Goal: Task Accomplishment & Management: Use online tool/utility

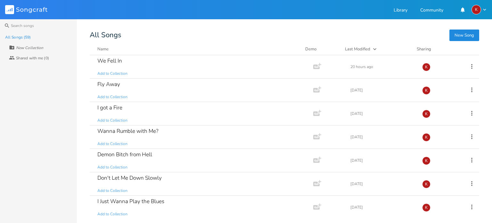
click at [466, 32] on button "New Song" at bounding box center [464, 35] width 30 height 12
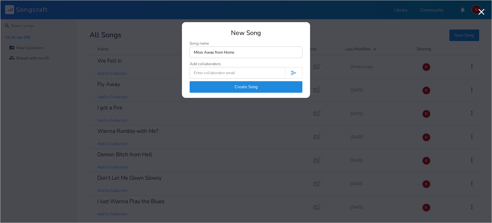
type input "Miles Away from Home"
click at [246, 86] on button "Create Song" at bounding box center [246, 87] width 113 height 12
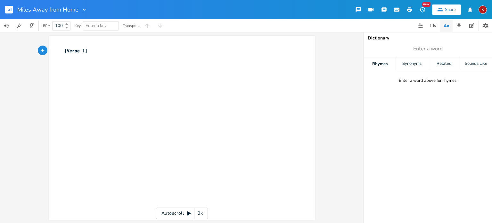
drag, startPoint x: 184, startPoint y: 89, endPoint x: 118, endPoint y: 84, distance: 65.6
type textarea "We're a million miles away from home"
type textarea "living on the wild si"
type textarea "ide"
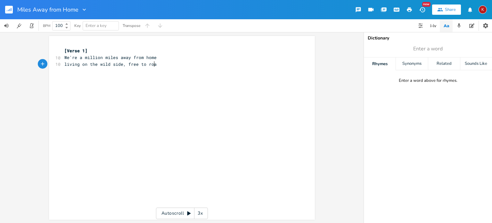
scroll to position [0, 33]
type textarea "side, free to roam"
type input "home"
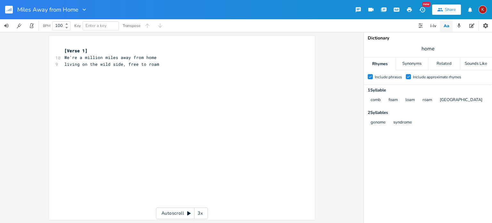
click at [162, 65] on pre "living on the wild side, free to roam" at bounding box center [178, 64] width 231 height 7
type textarea "We're a little lost and found eaxh day="
type textarea "ch day"
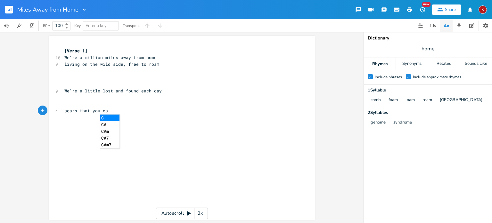
scroll to position [0, 34]
type textarea "scars that you can't see"
type textarea "l"
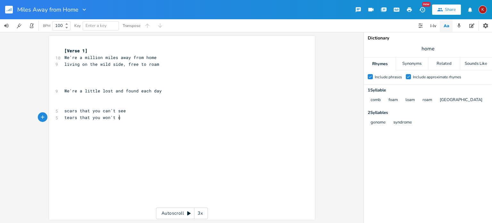
type textarea "tears that you won't cry"
type textarea "hitched a rise to nowhere we aint been"
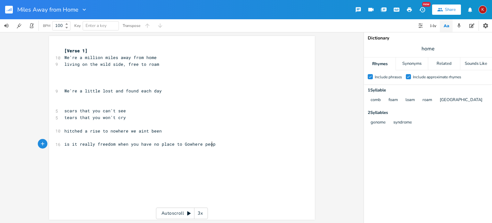
scroll to position [0, 119]
type textarea "is it really freedom when you have no place to gowhere people"
type textarea "gowhere people"
type textarea "where people call you family and"
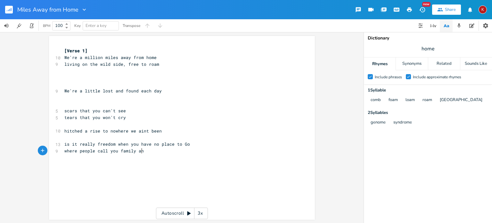
scroll to position [0, 63]
click at [114, 144] on span "is it really freedom when you have no place to Go" at bounding box center [127, 144] width 126 height 6
click at [120, 159] on pre "where people call you" at bounding box center [178, 157] width 231 height 7
type textarea "r name"
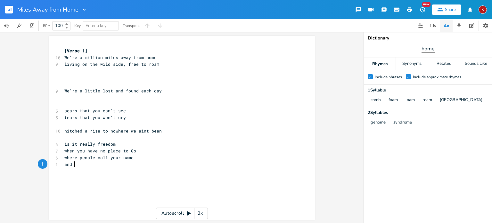
type textarea "and"
click at [428, 51] on input "home" at bounding box center [428, 48] width 13 height 7
type input "go"
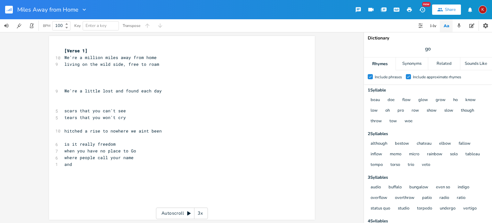
click at [68, 165] on span "and" at bounding box center [68, 164] width 8 height 6
type textarea "make you smile when you're feeling low"
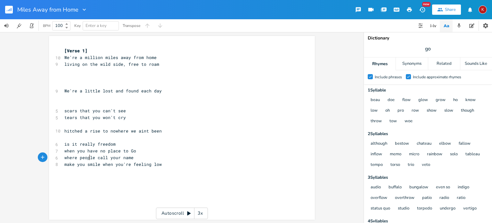
click at [86, 156] on span "where people call your name" at bounding box center [98, 157] width 69 height 6
type textarea "friends can make you smile"
click at [67, 159] on span "where friends can make you smile" at bounding box center [105, 157] width 82 height 6
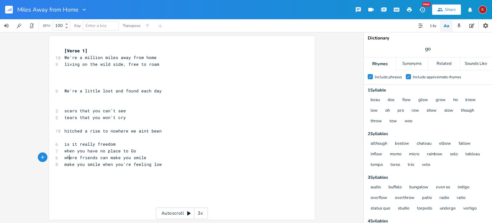
click at [67, 159] on span "where friends can make you smile" at bounding box center [105, 157] width 82 height 6
type textarea "and"
type textarea "make you smile"
drag, startPoint x: 99, startPoint y: 166, endPoint x: 59, endPoint y: 165, distance: 40.4
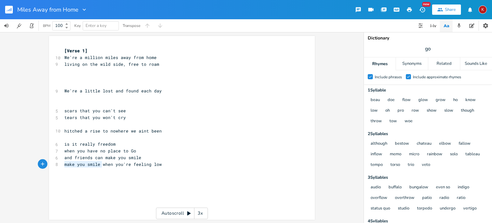
click at [59, 165] on div "make you smile x [Verse 1] 10 We're a million miles away from home 9 living on …" at bounding box center [182, 128] width 266 height 184
click at [121, 164] on span "when you're feeling low" at bounding box center [93, 164] width 59 height 6
type textarea "-o-ow"
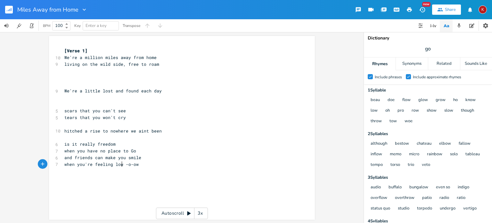
click at [119, 165] on span "when you're feeling low -o-ow" at bounding box center [101, 164] width 74 height 6
click at [129, 150] on span "when you have no place to Go" at bounding box center [100, 151] width 72 height 6
type textarea "g"
click at [144, 150] on pre "when you have no place to go" at bounding box center [178, 150] width 231 height 7
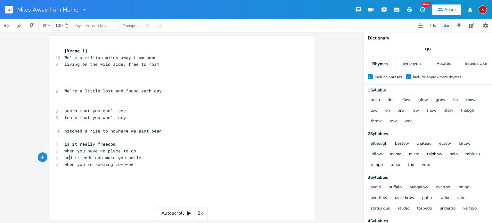
click at [67, 159] on span "and friends can make you smile" at bounding box center [102, 157] width 77 height 6
type textarea "no"
click at [93, 157] on span "no friends can make you smile" at bounding box center [101, 157] width 74 height 6
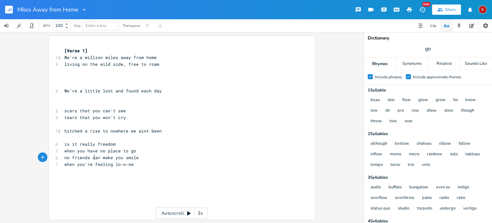
click at [93, 157] on span "no friends can make you smile" at bounding box center [101, 157] width 74 height 6
type textarea "to"
click at [81, 156] on span "no friends to make you smile" at bounding box center [100, 157] width 72 height 6
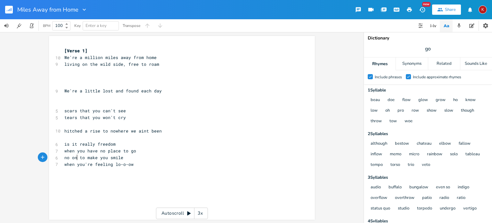
type textarea "one"
click at [67, 58] on span "We're a million miles away from home" at bounding box center [110, 57] width 92 height 6
type textarea "I'm"
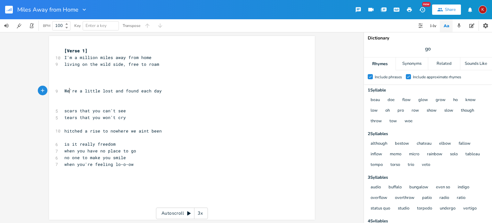
click at [67, 91] on span "We're a little lost and found each day" at bounding box center [112, 91] width 97 height 6
type textarea "I'm"
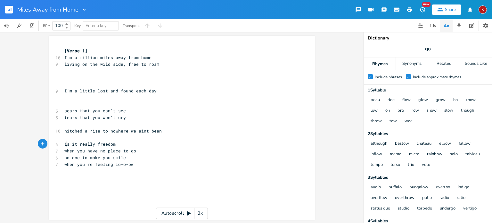
click at [64, 146] on span "is it really freedom" at bounding box center [89, 144] width 51 height 6
type textarea "I"
click at [132, 164] on pre "when you're feeling lo-o-ow" at bounding box center [178, 164] width 231 height 7
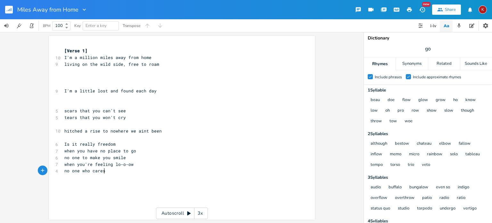
type textarea "no one who cares"
type textarea "knows"
type textarea "you"
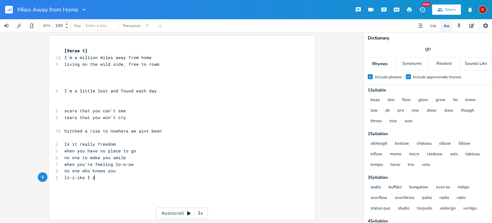
scroll to position [0, 20]
type textarea "li-i-ike I do"
click at [76, 178] on span "li-i-ike I do" at bounding box center [80, 177] width 33 height 6
click at [110, 172] on span "no one who knows you" at bounding box center [89, 171] width 51 height 6
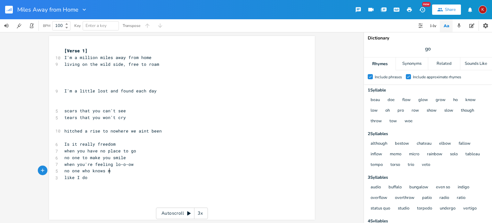
type textarea "me"
click at [77, 177] on span "like I do" at bounding box center [75, 177] width 23 height 6
type textarea "you"
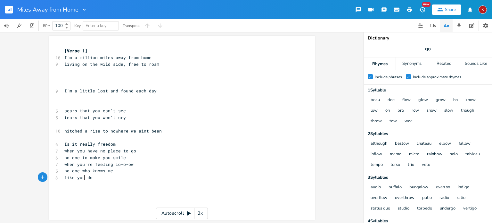
click at [94, 177] on pre "like you do" at bounding box center [178, 177] width 231 height 7
type textarea "loner, escaping,"
type textarea "life,"
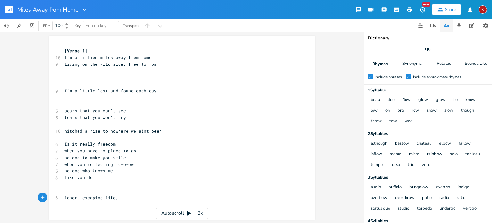
scroll to position [0, 9]
type textarea "appears free and"
type textarea "carefree but lonely underneath"
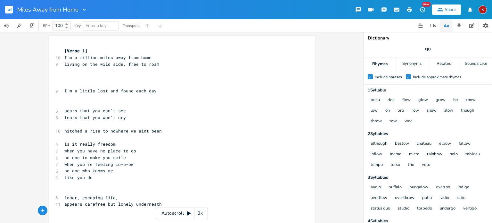
type textarea "hu"
type textarea "ies feelings"
click at [68, 210] on span "hies feelings" at bounding box center [80, 211] width 33 height 6
type textarea "d"
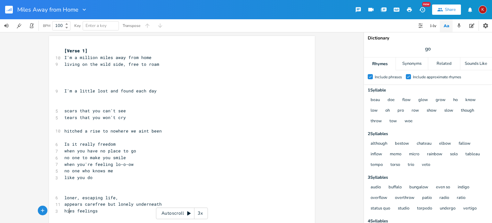
scroll to position [0, 3]
click at [102, 212] on pre "hides feelings" at bounding box center [178, 210] width 231 height 7
click at [123, 63] on span "living on the wild side, free to roam" at bounding box center [111, 64] width 95 height 6
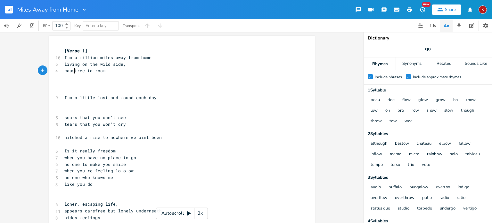
scroll to position [0, 10]
type textarea "cause"
type textarea "oz I got no place to"
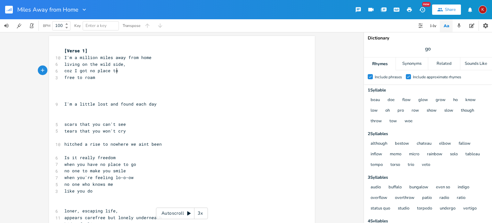
click at [123, 70] on pre "coz I got no place to" at bounding box center [178, 70] width 231 height 7
type textarea "go"
click at [75, 71] on span "coz I got no place to go" at bounding box center [95, 71] width 62 height 6
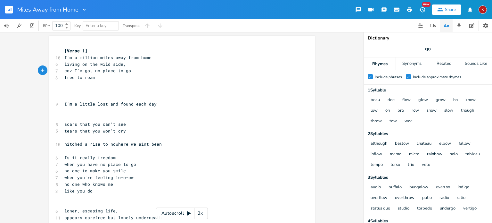
type textarea "'ve"
type textarea "free to roam"
drag, startPoint x: 94, startPoint y: 78, endPoint x: 62, endPoint y: 77, distance: 32.1
click at [63, 77] on pre "free to roam" at bounding box center [178, 77] width 231 height 7
click at [124, 66] on pre "living on the wild side," at bounding box center [178, 64] width 231 height 7
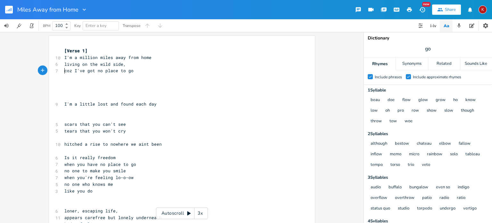
click at [131, 71] on pre "coz I've got no place to go" at bounding box center [178, 70] width 231 height 7
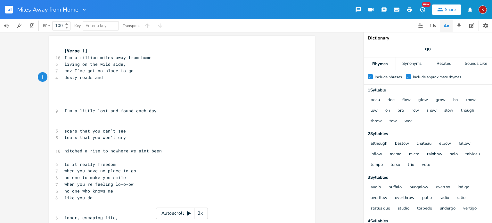
scroll to position [0, 31]
type textarea "dusty roads and open plains"
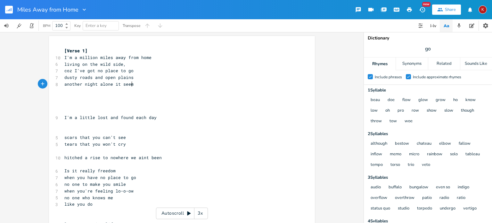
type textarea "another night alone it seems"
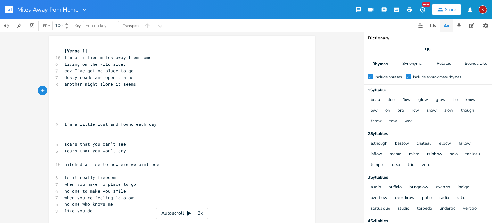
click at [133, 78] on pre "dusty roads and open plains" at bounding box center [178, 77] width 231 height 7
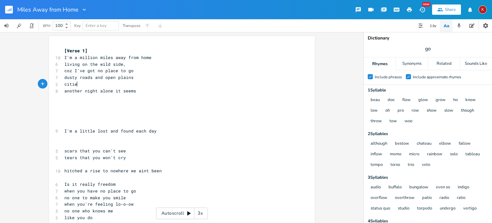
type textarea "cities"
type textarea "s"
type textarea "smokey cir"
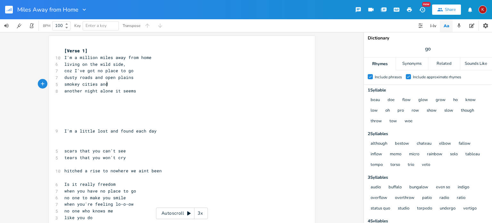
scroll to position [0, 16]
type textarea "ties and towns"
click at [106, 84] on span "smokey cities and towns" at bounding box center [93, 84] width 59 height 6
type textarea ", desr=erted town"
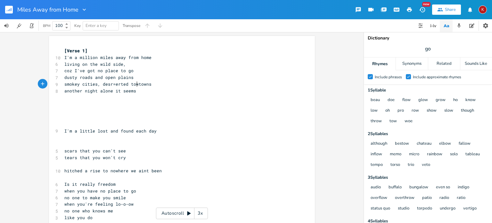
scroll to position [0, 33]
click at [118, 86] on span "smokey cities, desr=erted town" at bounding box center [102, 84] width 77 height 6
type textarea "erted"
click at [118, 86] on span "smokey cities, desr=erted town" at bounding box center [102, 84] width 77 height 6
type textarea "empty"
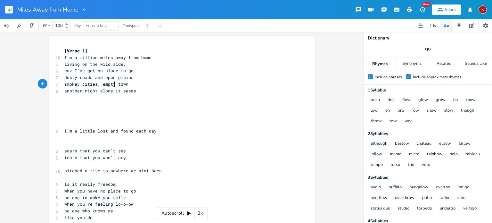
scroll to position [0, 12]
click at [126, 85] on pre "smokey cities, empty town" at bounding box center [178, 84] width 231 height 7
type textarea "s"
click at [128, 65] on pre "living on the wild side," at bounding box center [178, 64] width 231 height 7
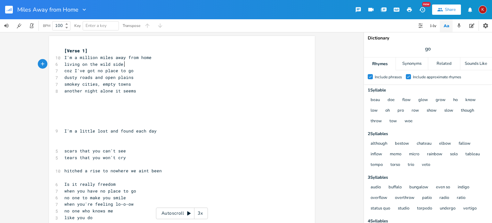
type textarea "f"
type textarea ", free to roam"
type textarea "coz I've got no place to go"
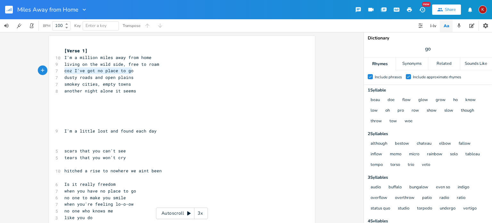
drag, startPoint x: 135, startPoint y: 70, endPoint x: 53, endPoint y: 73, distance: 81.7
click at [53, 73] on div "coz I've got no place to go x [Verse 1] 10 I'm a million miles away from home 9…" at bounding box center [182, 159] width 266 height 247
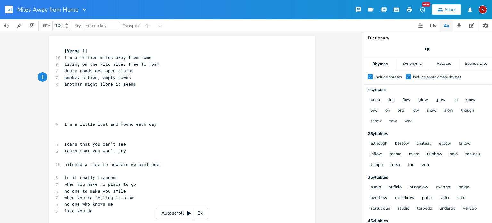
click at [128, 78] on pre "smokey cities, empty towns" at bounding box center [178, 77] width 231 height 7
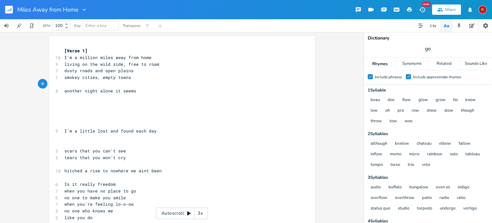
click at [95, 172] on span "hitched a rise to nowhere we aint been" at bounding box center [112, 171] width 97 height 6
type textarea "d"
click at [63, 107] on pre "​" at bounding box center [178, 104] width 231 height 7
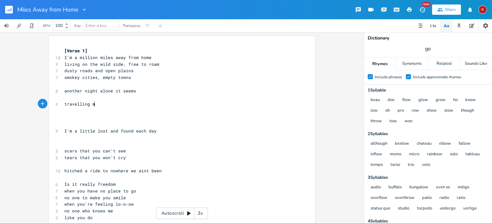
type textarea "travelling man"
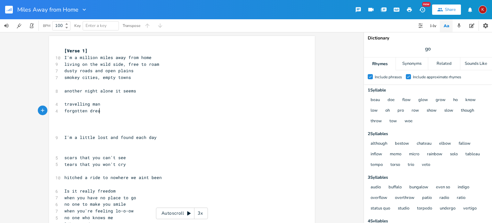
type textarea "forgotten dreams"
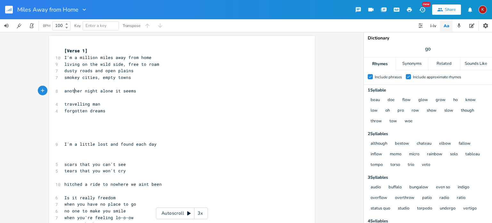
click at [71, 93] on span "another night alone it seems" at bounding box center [100, 91] width 72 height 6
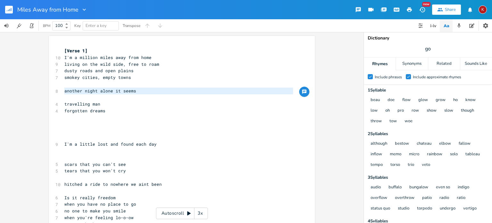
type textarea "another night alone it seems"
click at [71, 93] on span "another night alone it seems" at bounding box center [100, 91] width 72 height 6
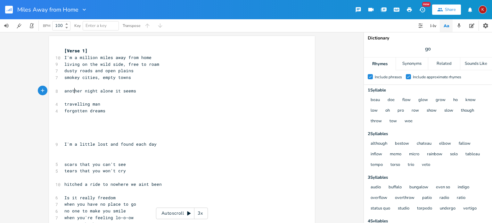
click at [65, 117] on pre "​" at bounding box center [178, 117] width 231 height 7
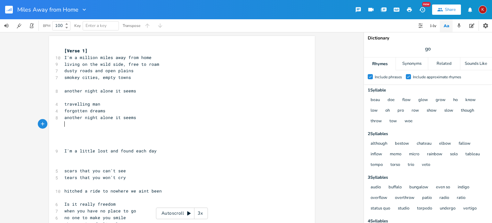
click at [104, 103] on pre "travelling man" at bounding box center [178, 104] width 231 height 7
type textarea ","
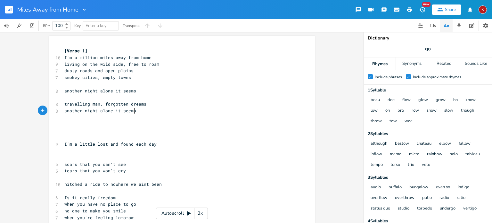
click at [134, 111] on pre "another night alone it seems" at bounding box center [178, 110] width 231 height 7
click at [120, 91] on span "another night alone it seems" at bounding box center [100, 91] width 72 height 6
type textarea "another night alone it seems"
click at [120, 91] on span "another night alone it seems" at bounding box center [100, 91] width 72 height 6
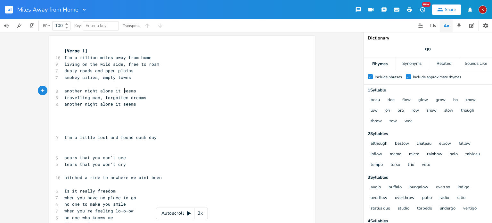
click at [122, 90] on span "another night alone it seems" at bounding box center [100, 91] width 72 height 6
type textarea "another night alone it seems"
click at [122, 90] on span "another night alone it seems" at bounding box center [100, 91] width 72 height 6
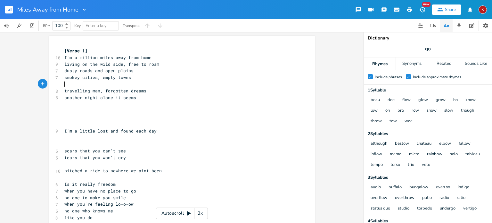
click at [119, 86] on pre "​" at bounding box center [178, 84] width 231 height 7
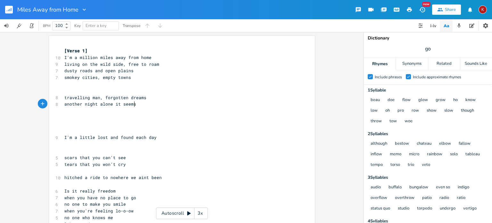
click at [138, 105] on pre "another night alone it seems" at bounding box center [178, 104] width 231 height 7
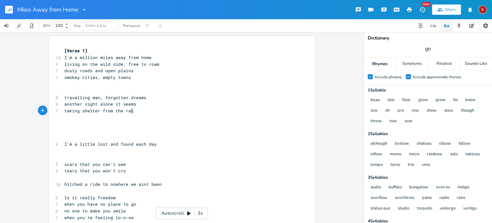
type textarea "taking shelter from the rain"
type textarea ", on the run"
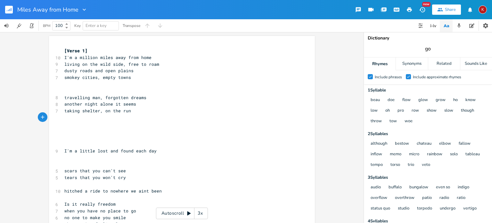
click at [428, 48] on input "go" at bounding box center [428, 48] width 6 height 7
type input "seems"
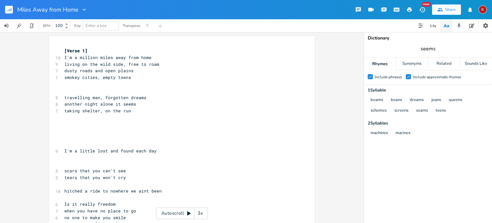
click at [423, 48] on input "seems" at bounding box center [428, 48] width 15 height 7
type input "run"
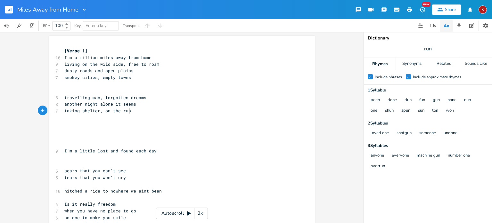
scroll to position [0, 0]
click at [131, 112] on pre "taking shelter, on the run" at bounding box center [178, 110] width 231 height 7
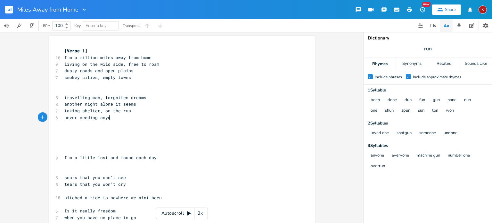
type textarea "never needing anyone"
click at [65, 99] on span "travelling man, forgotten dreams" at bounding box center [105, 98] width 82 height 6
type textarea "T"
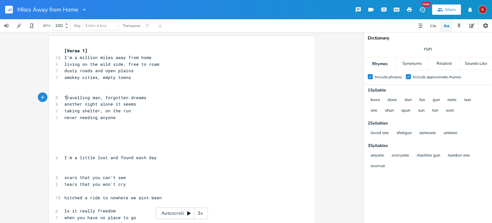
click at [108, 117] on span "never needing anyone" at bounding box center [89, 117] width 51 height 6
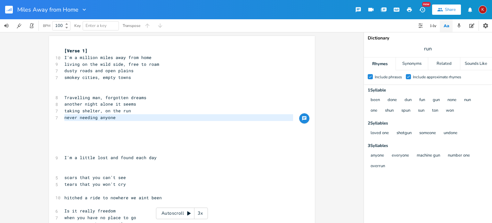
type textarea "never needing anyone"
click at [108, 117] on span "never needing anyone" at bounding box center [89, 117] width 51 height 6
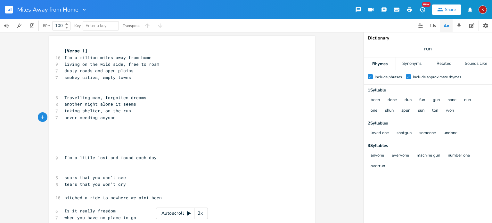
click at [75, 123] on pre "​" at bounding box center [178, 124] width 231 height 7
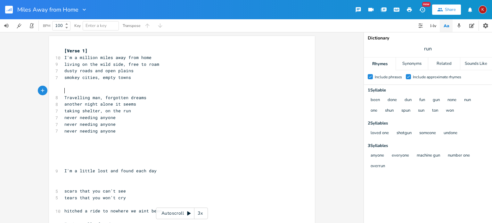
click at [64, 91] on pre "​" at bounding box center [178, 90] width 231 height 7
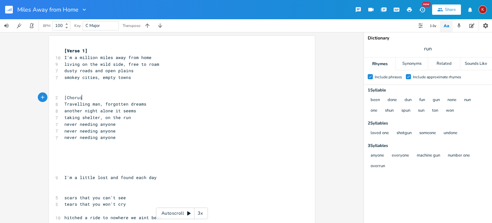
type textarea "[Choruis"
type textarea "s]"
click at [65, 57] on span "I'm a million miles away from home" at bounding box center [107, 57] width 87 height 6
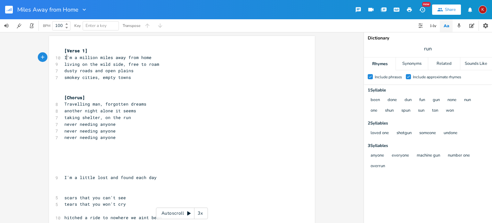
click at [65, 57] on span "I'm a million miles away from home" at bounding box center [107, 57] width 87 height 6
type textarea "He's"
type textarea "I'm"
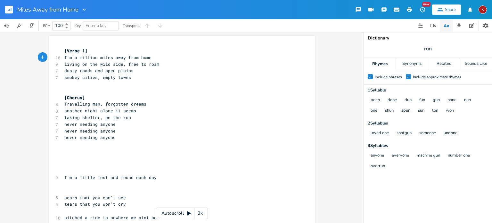
click at [68, 71] on span "dusty roads and open plains" at bounding box center [98, 71] width 69 height 6
type textarea "crowded"
click at [105, 71] on span "crowded roads and open plains" at bounding box center [101, 71] width 74 height 6
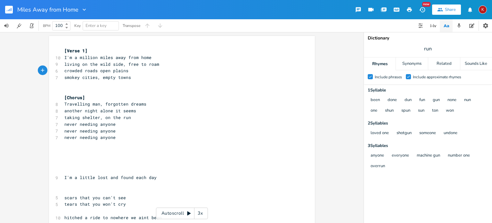
type textarea ","
type textarea "and"
click at [128, 78] on pre "smokey cities, empty towns" at bounding box center [178, 77] width 231 height 7
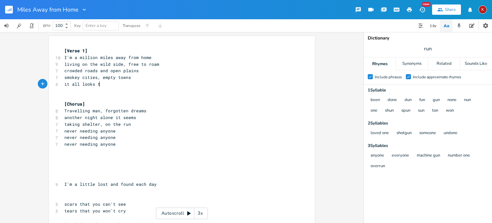
type textarea "it all looks the"
type textarea "l"
type textarea "all looks the same after a while"
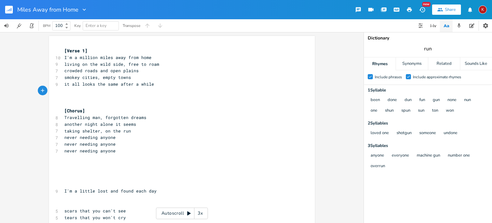
click at [428, 48] on input "run" at bounding box center [428, 48] width 8 height 7
type input "while"
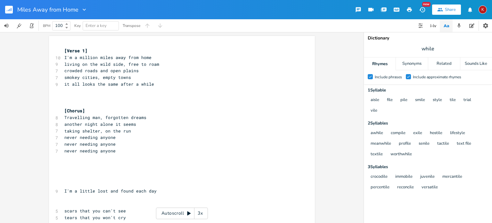
scroll to position [0, 0]
click at [151, 84] on pre "it all looks the same after a while" at bounding box center [178, 84] width 231 height 7
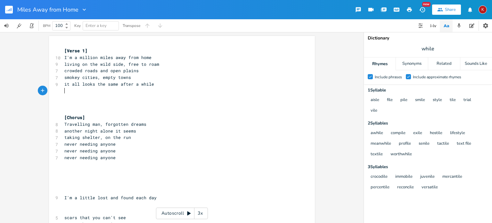
click at [112, 124] on span "Travelling man, forgotten dreams" at bounding box center [105, 124] width 82 height 6
type textarea "broken"
click at [65, 89] on pre "​" at bounding box center [178, 90] width 231 height 7
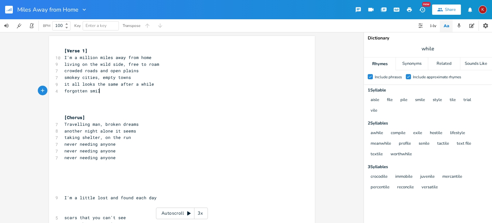
type textarea "forgotten smile"
click at [64, 91] on span "forgotten smile" at bounding box center [83, 91] width 38 height 6
type textarea "Iguess long"
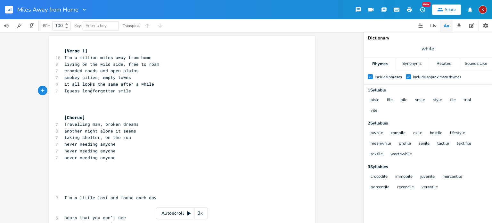
scroll to position [0, 23]
click at [64, 91] on span "Iguess long forgotten smile" at bounding box center [98, 91] width 69 height 6
type textarea "Perhpas it hides my l"
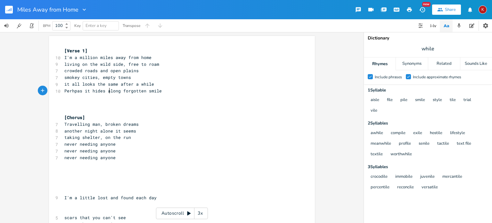
type textarea "a"
click at [79, 91] on span "Perhpas it hides a long forgotten smile" at bounding box center [114, 91] width 100 height 6
type textarea "aps"
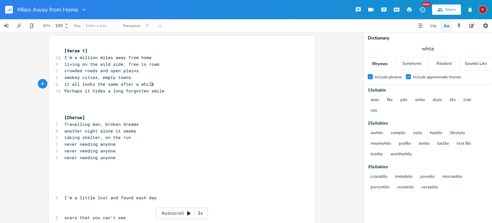
click at [151, 83] on pre "it all looks the same after a while" at bounding box center [178, 84] width 231 height 7
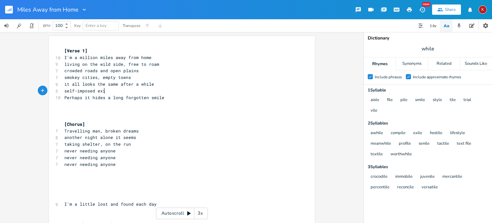
scroll to position [0, 35]
type textarea "self-imposed exile"
click at [64, 90] on span "self-imposed exile" at bounding box center [87, 91] width 46 height 6
type textarea "paints a picture of my long"
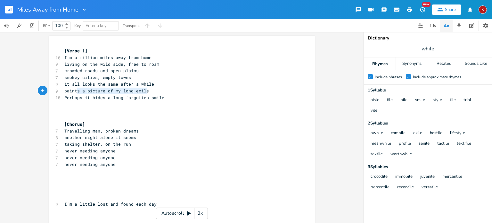
type textarea "it all looks the same after a while paints a picture of my long exile"
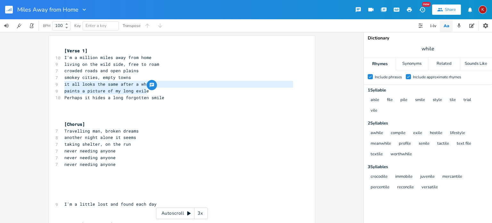
drag, startPoint x: 145, startPoint y: 91, endPoint x: 55, endPoint y: 85, distance: 90.8
click at [63, 85] on div "[Verse 1] 10 I'm a million miles away from home 9 living on the wild side, free…" at bounding box center [178, 197] width 231 height 300
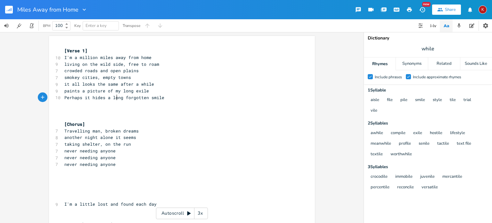
click at [114, 98] on span "Perhaps it hides a long forgotten smile" at bounding box center [114, 98] width 100 height 6
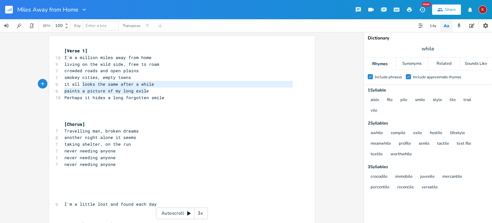
type textarea "it all looks the same after a while paints a picture of my long exile"
drag, startPoint x: 145, startPoint y: 91, endPoint x: 58, endPoint y: 85, distance: 87.7
click at [58, 85] on div "it all looks the same after a while paints a picture of my long exile x [Verse …" at bounding box center [182, 196] width 266 height 320
click at [126, 91] on span "paints a picture of my long exile" at bounding box center [106, 91] width 85 height 6
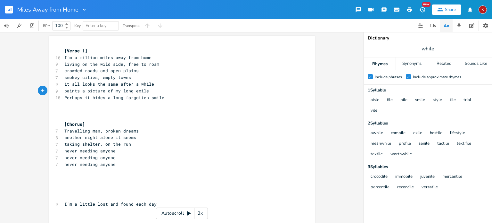
type textarea "long"
click at [126, 91] on span "paints a picture of my long exile" at bounding box center [106, 91] width 85 height 6
click at [168, 97] on pre "Perhaps it hides a long forgotten smile" at bounding box center [178, 97] width 231 height 7
click at [151, 84] on pre "it all looks the same after a while" at bounding box center [178, 84] width 231 height 7
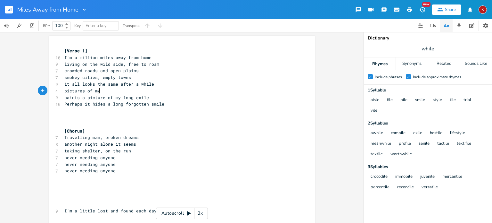
type textarea "pictures of my"
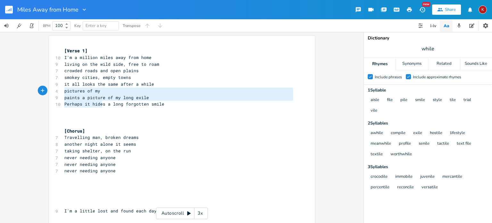
drag, startPoint x: 100, startPoint y: 104, endPoint x: 59, endPoint y: 91, distance: 43.7
click at [59, 91] on div "pictures of my paints a picture of my long exile Perhaps it hide x [Verse 1] 10…" at bounding box center [182, 199] width 266 height 327
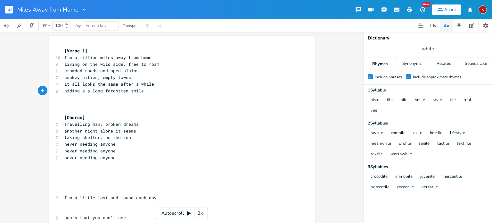
scroll to position [0, 12]
type textarea "hiding deep"
click at [66, 105] on pre "​" at bounding box center [178, 104] width 231 height 7
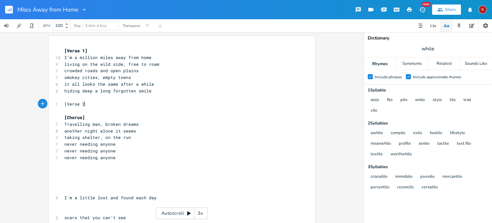
type textarea "[Verse 2]"
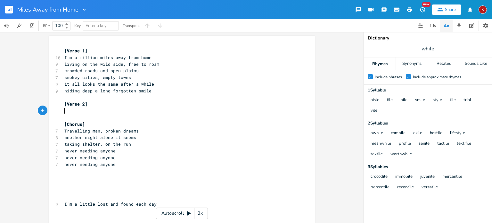
click at [83, 203] on span "I'm a little lost and found each day" at bounding box center [110, 204] width 92 height 6
type textarea "I'm a little lost and found each day"
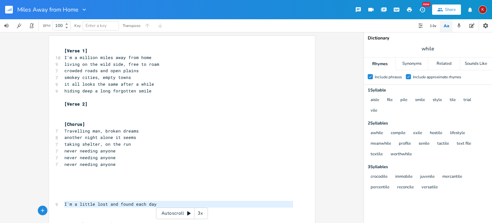
click at [83, 203] on span "I'm a little lost and found each day" at bounding box center [110, 204] width 92 height 6
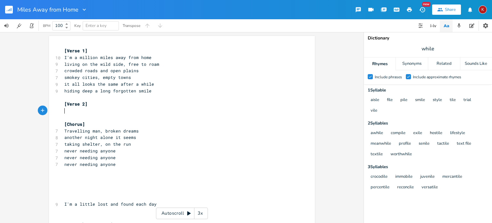
click at [63, 112] on pre "​" at bounding box center [178, 110] width 231 height 7
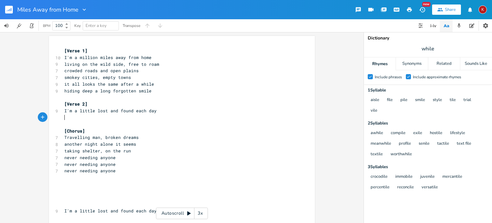
click at [156, 111] on pre "I'm a little lost and found each day" at bounding box center [178, 110] width 231 height 7
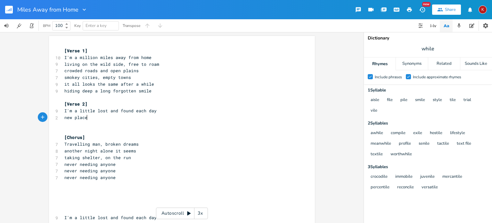
scroll to position [0, 21]
type textarea "new places and new faces"
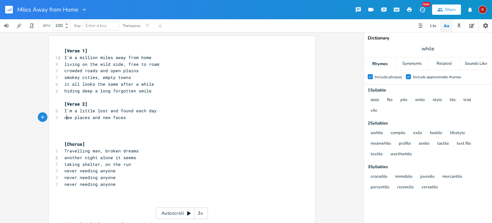
click at [66, 118] on span "new places and new faces" at bounding box center [95, 117] width 62 height 6
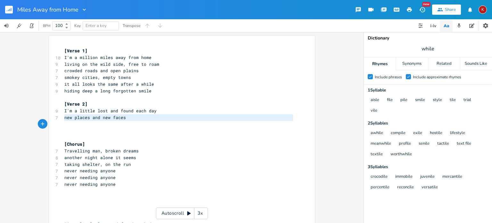
click at [66, 118] on span "new places and new faces" at bounding box center [95, 117] width 62 height 6
type textarea "new places and new faces"
click at [82, 119] on span "new places and new faces" at bounding box center [95, 117] width 62 height 6
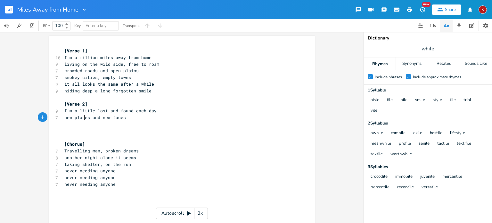
click at [82, 119] on span "new places and new faces" at bounding box center [95, 117] width 62 height 6
click at [80, 119] on span "new places and new faces" at bounding box center [95, 117] width 62 height 6
type textarea "st"
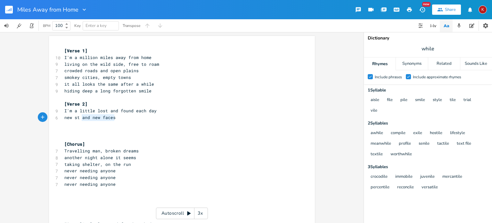
type textarea "new st and new faces"
drag, startPoint x: 115, startPoint y: 118, endPoint x: 58, endPoint y: 119, distance: 56.7
click at [58, 119] on div "new st and new faces x [Verse 1] 10 I'm a million miles away from home 9 living…" at bounding box center [182, 206] width 266 height 340
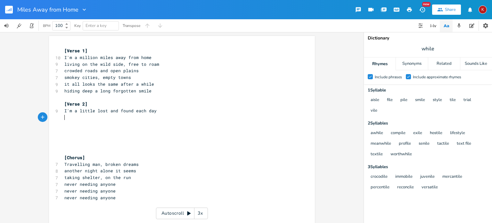
click at [65, 118] on pre "​" at bounding box center [178, 117] width 231 height 7
click at [63, 125] on pre "​" at bounding box center [178, 124] width 231 height 7
type textarea "what [PERSON_NAME]"
type textarea "peole I meet one the street"
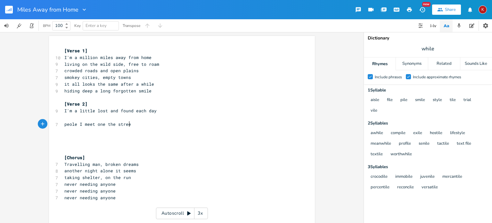
scroll to position [0, 51]
type textarea "the stories"
click at [70, 125] on span "peole I meet one the street" at bounding box center [98, 124] width 69 height 6
type textarea "p"
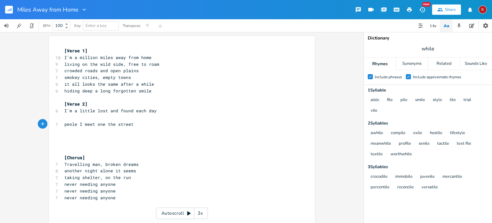
scroll to position [0, 3]
click at [135, 125] on pre "people I meet one the street" at bounding box center [178, 124] width 231 height 7
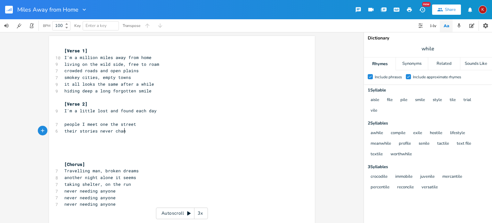
type textarea "their stories never change"
type textarea "ing"
click at [104, 124] on span "people I meet one the street" at bounding box center [100, 124] width 72 height 6
click at [72, 116] on pre "​" at bounding box center [178, 117] width 231 height 7
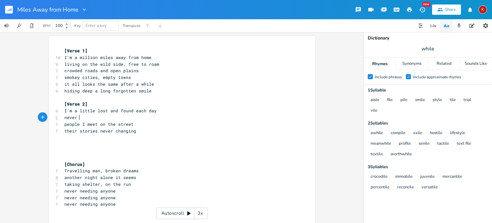
scroll to position [0, 11]
type textarea "never knowinf"
type textarea "g"
click at [431, 50] on input "while" at bounding box center [428, 48] width 13 height 7
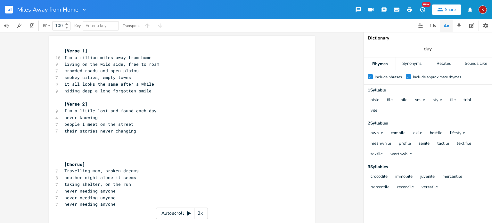
type input "day"
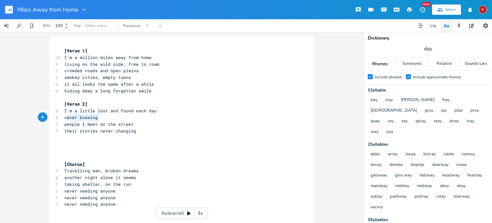
type textarea "never knowing"
drag, startPoint x: 98, startPoint y: 118, endPoint x: 63, endPoint y: 118, distance: 34.9
click at [63, 118] on pre "never knowing" at bounding box center [178, 117] width 231 height 7
click at [125, 111] on span "I'm a little lost and found each day" at bounding box center [110, 111] width 92 height 6
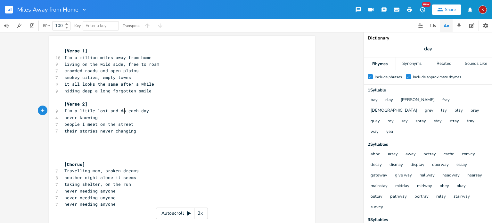
type textarea "down"
click at [96, 118] on span "never knowing" at bounding box center [80, 117] width 33 height 6
type textarea "like a pet that always seems to stray"
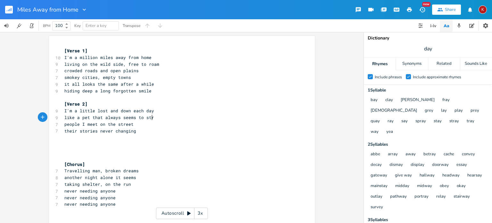
scroll to position [0, 69]
click at [83, 117] on span "like a pet that always seems to stray" at bounding box center [111, 117] width 95 height 6
type textarea "dog"
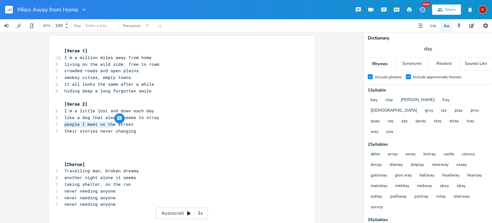
drag, startPoint x: 111, startPoint y: 124, endPoint x: 58, endPoint y: 125, distance: 53.5
click at [58, 125] on div "people I meet on the x [Verse 1] 10 I'm a million miles away from home 9 living…" at bounding box center [182, 216] width 266 height 360
type textarea "meeting people on the"
click at [67, 134] on pre "​" at bounding box center [178, 137] width 231 height 7
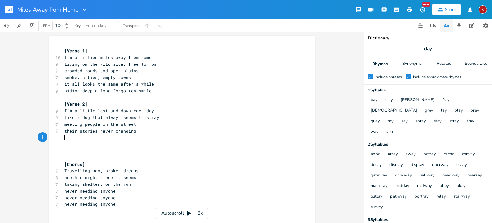
click at [67, 134] on pre "​" at bounding box center [178, 137] width 231 height 7
click at [67, 129] on span "their stories never changing" at bounding box center [100, 131] width 72 height 6
type textarea "hearing"
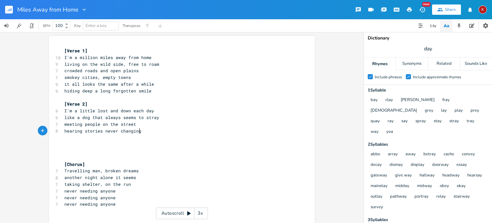
click at [144, 130] on pre "hearing stories never changing" at bounding box center [178, 131] width 231 height 7
click at [428, 47] on input "day" at bounding box center [428, 48] width 8 height 7
type input "street"
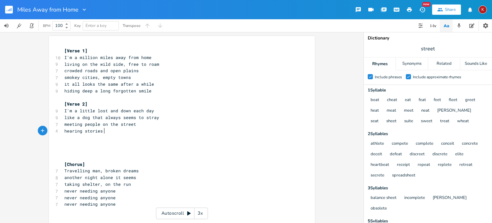
scroll to position [0, 0]
click at [105, 130] on pre "hearing stories" at bounding box center [178, 131] width 231 height 7
type textarea "when we greet"
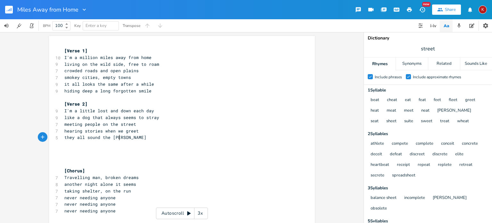
scroll to position [0, 46]
type textarea "they all sound the same frm"
type textarea "om day tro day"
type textarea "deep in my m ind"
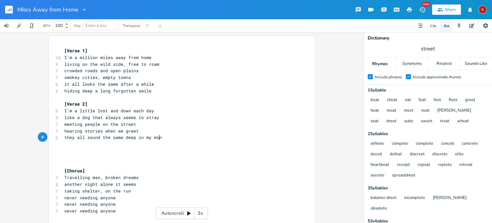
scroll to position [0, 5]
type textarea "ind"
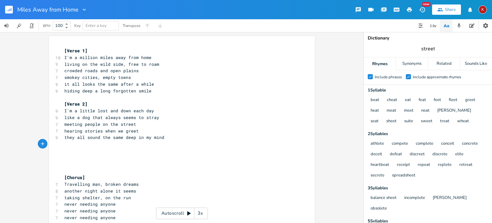
click at [428, 48] on input "street" at bounding box center [427, 48] width 13 height 7
type input "mind"
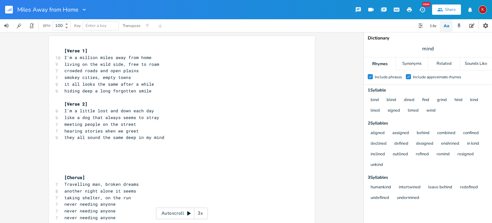
scroll to position [0, 0]
click at [157, 65] on pre "living on the wild side, free to roam" at bounding box center [178, 64] width 231 height 7
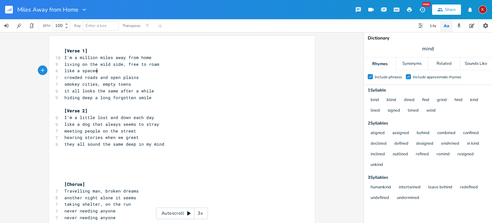
scroll to position [0, 30]
type textarea "like a spaceman"
click at [428, 45] on span "mind" at bounding box center [428, 49] width 128 height 12
type input "home"
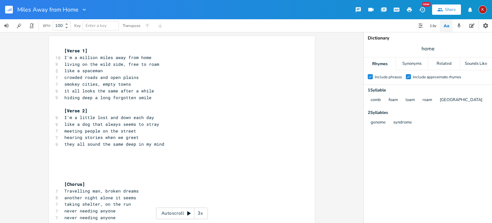
click at [109, 70] on pre "like a spaceman" at bounding box center [178, 70] width 231 height 7
type textarea "in the srats alone"
click at [127, 72] on span "like a spaceman in the srats alone" at bounding box center [107, 71] width 87 height 6
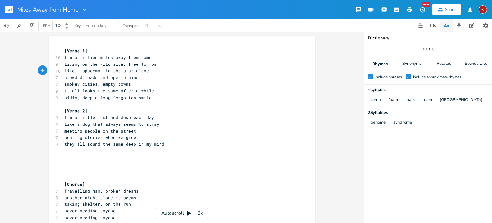
type textarea "stars"
click at [105, 71] on span "like a spaceman in the stars alone" at bounding box center [107, 71] width 87 height 6
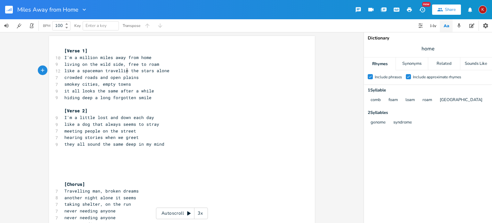
type textarea "travelling"
click at [144, 64] on span "living on the wild side, free to roam" at bounding box center [111, 64] width 95 height 6
type textarea "living on the wild side, free to roam"
click at [144, 64] on span "living on the wild side, free to roam" at bounding box center [111, 64] width 95 height 6
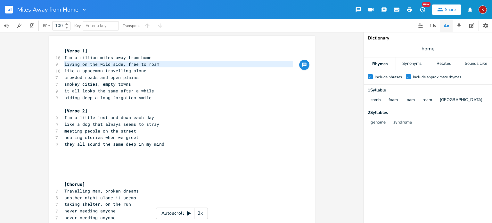
click at [66, 165] on pre "​" at bounding box center [178, 164] width 231 height 7
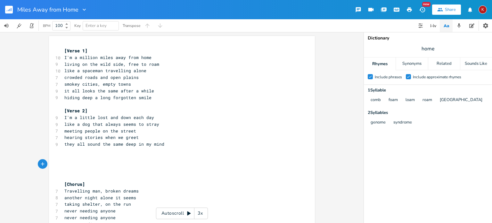
paste textarea
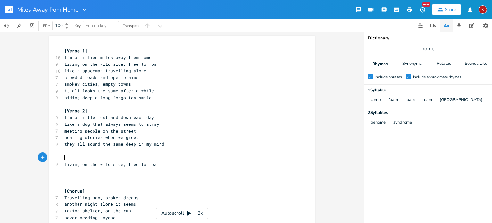
click at [66, 161] on pre "living on the wild side, free to roam" at bounding box center [178, 164] width 231 height 7
click at [125, 64] on span "living on the wild side, free to roam" at bounding box center [111, 64] width 95 height 6
type textarea "living on the wild side, free to roam"
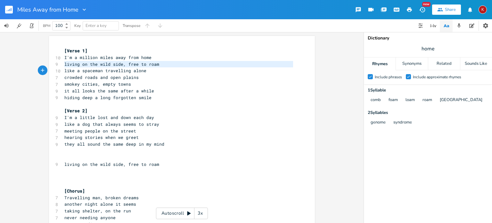
click at [125, 64] on span "living on the wild side, free to roam" at bounding box center [111, 64] width 95 height 6
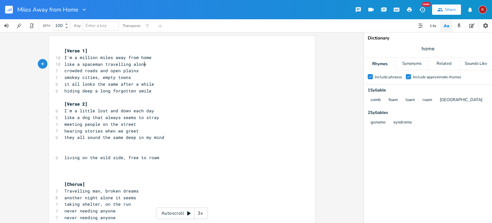
click at [145, 64] on pre "like a spaceman travelling alone" at bounding box center [178, 64] width 231 height 7
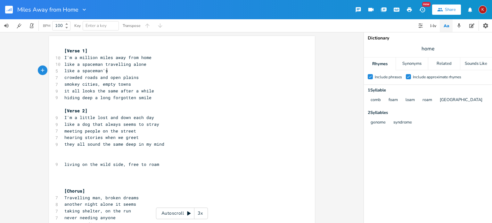
scroll to position [0, 34]
type textarea "like a spaceman's bitter ode"
type textarea "starry"
click at [152, 57] on pre "I'm a million miles away from home" at bounding box center [178, 57] width 231 height 7
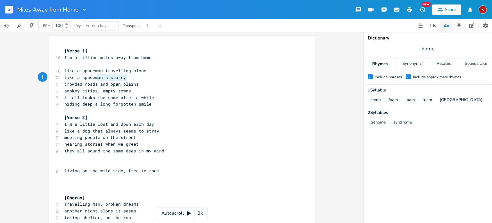
type textarea "like a spaceman's starry"
drag, startPoint x: 127, startPoint y: 78, endPoint x: 58, endPoint y: 75, distance: 68.6
click at [64, 62] on pre "​" at bounding box center [178, 64] width 231 height 7
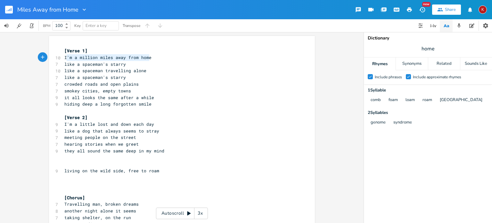
type textarea "I'm a million miles away from home"
drag, startPoint x: 149, startPoint y: 57, endPoint x: 61, endPoint y: 57, distance: 87.8
click at [63, 57] on pre "I'm a million miles away from home" at bounding box center [178, 57] width 231 height 7
click at [113, 64] on span "like a spaceman's starry" at bounding box center [95, 64] width 62 height 6
type textarea "starry"
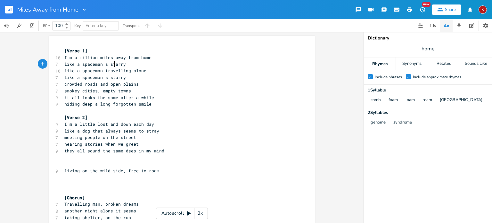
click at [113, 64] on span "like a spaceman's starry" at bounding box center [95, 64] width 62 height 6
type textarea "drifitng on his own"
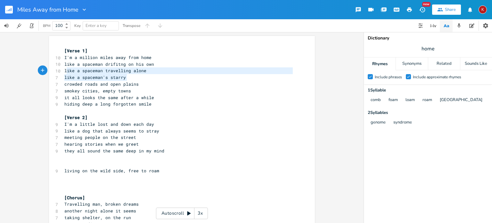
type textarea "like a spaceman travelling alone like a spaceman's starry"
drag, startPoint x: 124, startPoint y: 78, endPoint x: 59, endPoint y: 68, distance: 66.1
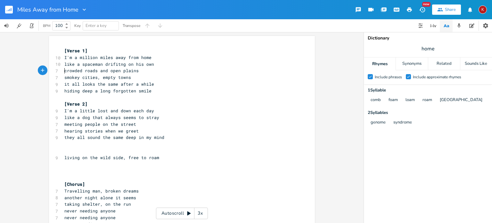
click at [123, 113] on span "I'm a little lost and down each day" at bounding box center [109, 111] width 90 height 6
type textarea "worn"
type textarea "torn"
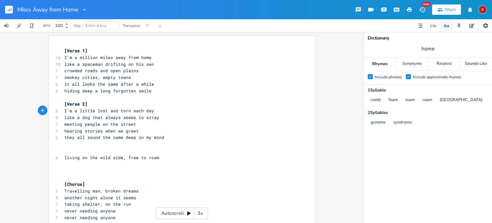
click at [161, 137] on pre "they all sound the same deep in my mind" at bounding box center [178, 137] width 231 height 7
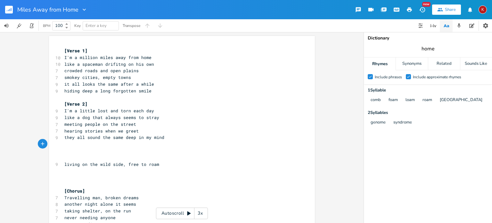
click at [428, 49] on input "home" at bounding box center [428, 48] width 13 height 7
click at [150, 143] on pre "​" at bounding box center [178, 144] width 231 height 7
type textarea "find"
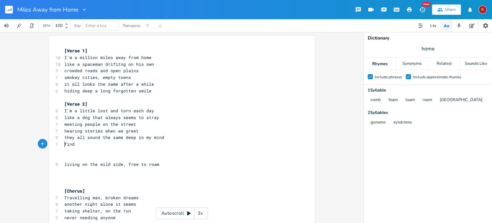
click at [63, 144] on pre "find" at bounding box center [178, 144] width 231 height 7
type textarea "that I wil;l never"
click at [89, 145] on span "that I wil;l never find" at bounding box center [93, 144] width 59 height 6
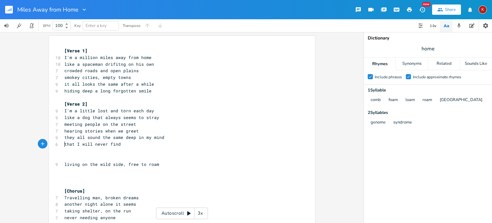
click at [63, 144] on pre "that I will never find" at bounding box center [178, 144] width 231 height 7
type textarea "speaking of"
click at [63, 144] on pre "speaking of that I will never find" at bounding box center [178, 144] width 231 height 7
type textarea "they speak of thuings"
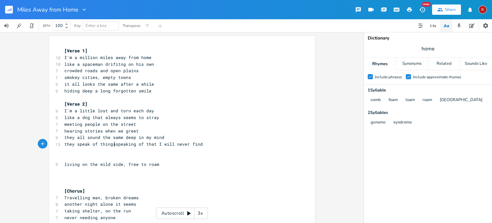
scroll to position [0, 9]
type textarea "ings that"
click at [65, 144] on span "they speak of things that I will never find" at bounding box center [119, 144] width 110 height 6
type textarea "they"
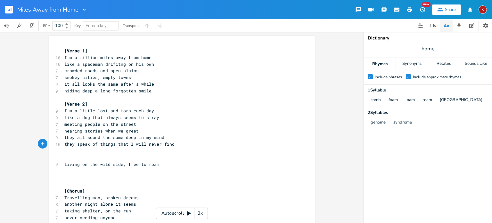
click at [65, 144] on span "they speak of things that I will never find" at bounding box center [119, 144] width 110 height 6
click at [69, 146] on span "speak of things that I will never find" at bounding box center [112, 144] width 97 height 6
type textarea "sharing"
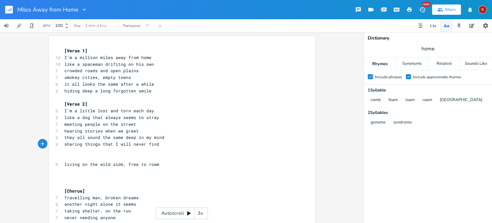
scroll to position [12, 0]
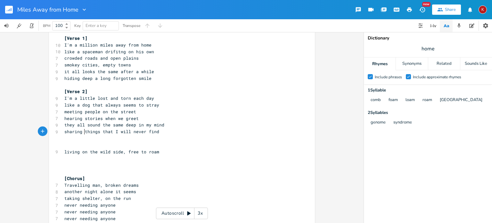
click at [79, 149] on span "living on the wild side, free to roam" at bounding box center [111, 152] width 95 height 6
type textarea "living on the wild side, free to roam"
click at [79, 149] on span "living on the wild side, free to roam" at bounding box center [111, 152] width 95 height 6
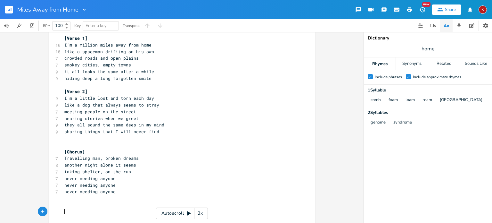
click at [64, 213] on pre "​" at bounding box center [178, 211] width 231 height 7
type textarea "living on the wild side, free to roam"
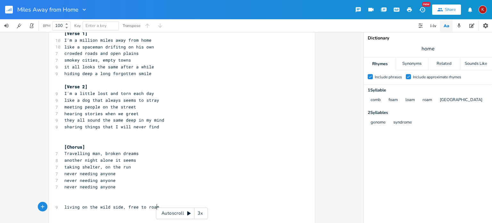
scroll to position [18, 0]
click at [66, 196] on pre "​" at bounding box center [178, 199] width 231 height 7
type textarea "{v"
type textarea "Verse 3]"
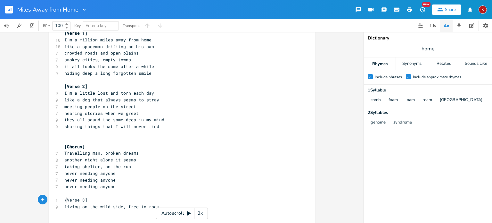
click at [64, 198] on span "{Verse 3]" at bounding box center [75, 200] width 23 height 6
type textarea "{"
type textarea "["
click at [86, 200] on pre "[Verse 3]" at bounding box center [178, 199] width 231 height 7
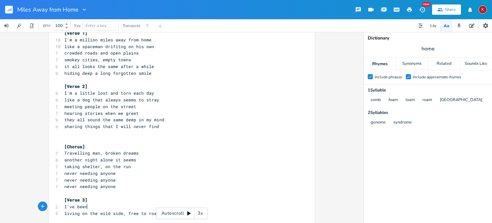
type textarea "I've been"
click at [181, 204] on pre "I've been living on the wild side, free to roam" at bounding box center [178, 206] width 231 height 7
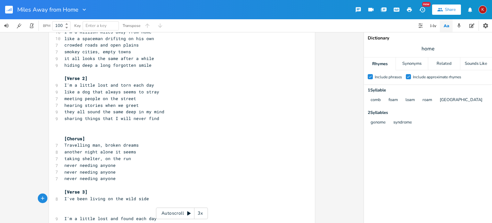
scroll to position [21, 0]
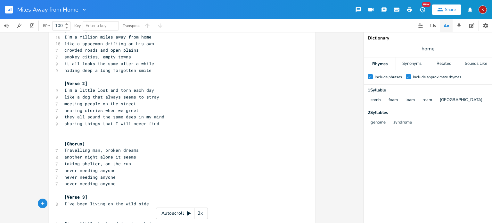
click at [117, 44] on span "like a spaceman drifitng on his own" at bounding box center [109, 44] width 90 height 6
type textarea "ti"
click at [88, 204] on span "I've been living on the wild side" at bounding box center [106, 204] width 85 height 6
type textarea "hiding scars you cannot see"
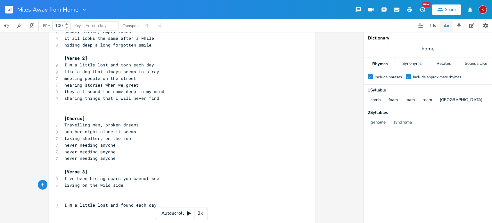
scroll to position [47, 0]
click at [104, 177] on span "I've been hiding scars you cannot see" at bounding box center [111, 177] width 95 height 6
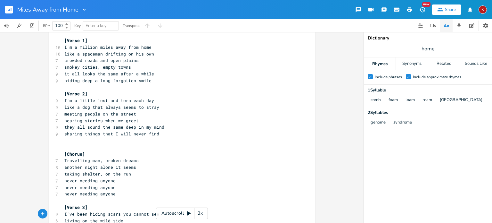
scroll to position [2, 0]
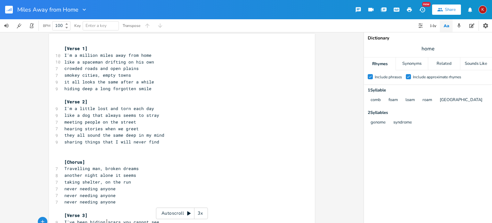
click at [104, 177] on span "another night alone it seems" at bounding box center [100, 175] width 72 height 6
type textarea "another night alone it seems"
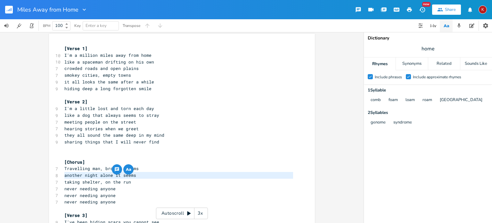
click at [104, 177] on span "another night alone it seems" at bounding box center [100, 175] width 72 height 6
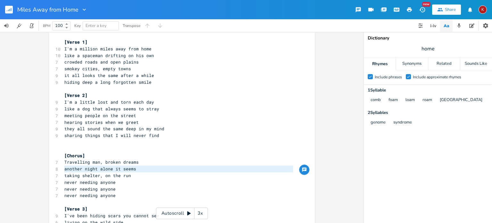
scroll to position [9, 0]
click at [181, 93] on pre "[Verse 2]" at bounding box center [178, 95] width 231 height 7
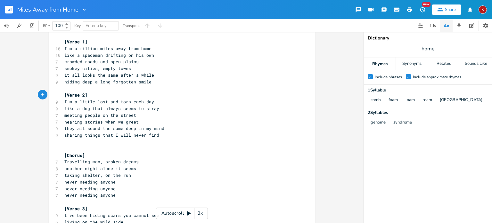
type textarea "]"
click at [181, 93] on pre "[Verse 2]" at bounding box center [178, 95] width 231 height 7
type textarea "]"
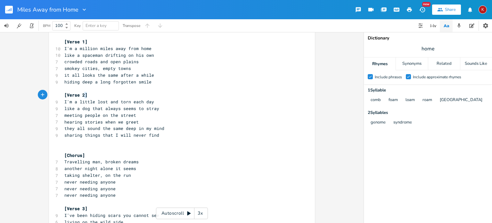
click at [181, 93] on pre "[Verse 2]" at bounding box center [178, 95] width 231 height 7
type textarea "]"
click at [181, 93] on pre "[Verse 2]" at bounding box center [178, 95] width 231 height 7
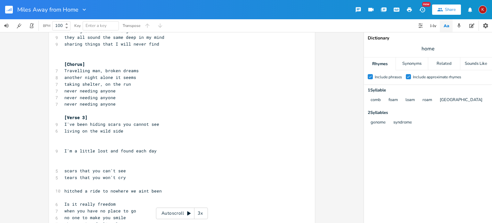
scroll to position [101, 0]
click at [98, 169] on span "scars that you can't see" at bounding box center [95, 169] width 62 height 6
type textarea "scars that you can't see"
click at [98, 169] on span "scars that you can't see" at bounding box center [95, 169] width 62 height 6
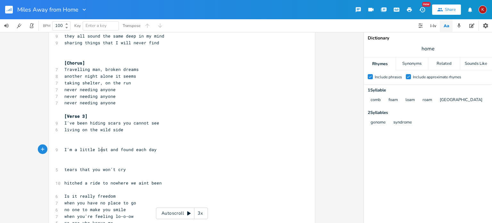
click at [101, 148] on span "I'm a little lost and found each day" at bounding box center [110, 149] width 92 height 6
type textarea "I'm a little lost and found each day"
click at [101, 148] on span "I'm a little lost and found each day" at bounding box center [110, 149] width 92 height 6
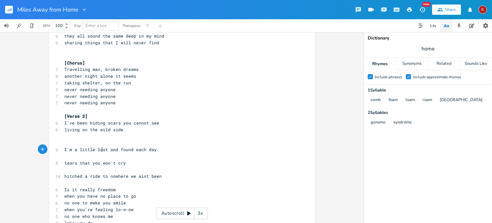
click at [101, 148] on span "I'm a little lost and found each day" at bounding box center [110, 149] width 92 height 6
type textarea "I'm a little lost and found each day"
click at [101, 148] on span "I'm a little lost and found each day" at bounding box center [110, 149] width 92 height 6
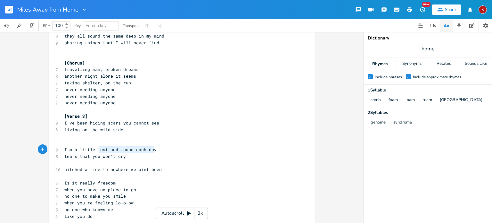
type textarea "I'm a little lost and found each day"
drag, startPoint x: 158, startPoint y: 150, endPoint x: 49, endPoint y: 146, distance: 109.3
click at [49, 146] on div "I'm a little lost and found each day x [Verse 1] 10 I'm a million miles away fr…" at bounding box center [182, 108] width 266 height 347
click at [426, 48] on input "home" at bounding box center [428, 48] width 13 height 7
type input "see"
